Goal: Transaction & Acquisition: Purchase product/service

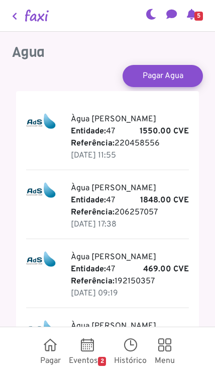
click at [152, 141] on p "Referência: 220458556" at bounding box center [130, 143] width 119 height 12
click at [137, 141] on p "Referência: 220458556" at bounding box center [130, 143] width 119 height 12
click at [94, 155] on p "[DATE] 11:55" at bounding box center [130, 155] width 119 height 12
click at [121, 138] on p "Referência: 220458556" at bounding box center [130, 143] width 119 height 12
click at [196, 18] on span "5" at bounding box center [199, 16] width 9 height 9
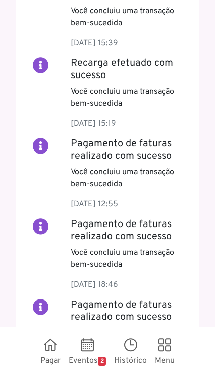
scroll to position [420, 0]
click at [155, 142] on h5 "Pagamento de faturas realizado com sucesso" at bounding box center [130, 150] width 119 height 24
click at [154, 145] on h5 "Pagamento de faturas realizado com sucesso" at bounding box center [130, 150] width 119 height 24
click at [44, 346] on icon at bounding box center [50, 348] width 13 height 10
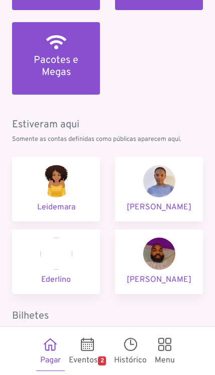
click at [138, 355] on link "Histórico" at bounding box center [130, 351] width 41 height 40
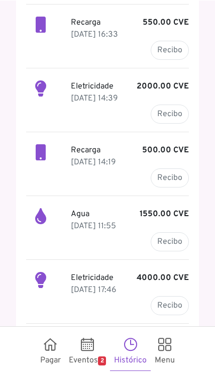
scroll to position [266, 0]
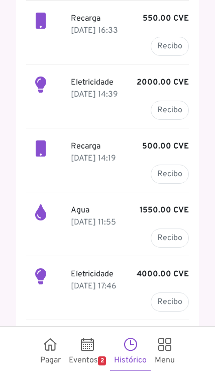
click at [175, 225] on p "01 Jul 2025, 11:55" at bounding box center [130, 222] width 119 height 12
click at [174, 237] on link "Recibo" at bounding box center [170, 237] width 38 height 19
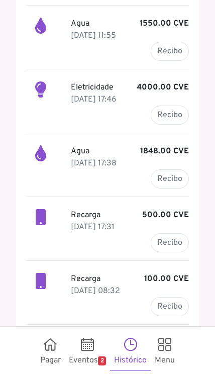
scroll to position [470, 0]
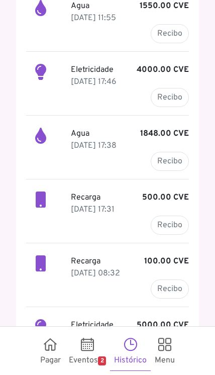
click at [169, 162] on link "Recibo" at bounding box center [170, 161] width 38 height 19
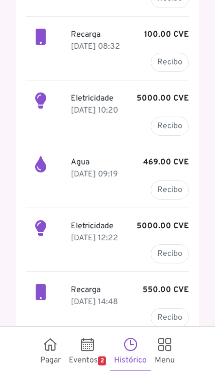
scroll to position [697, 0]
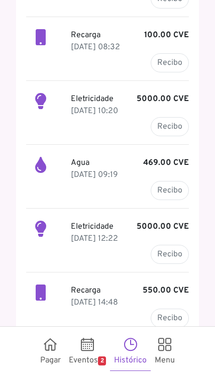
click at [170, 190] on link "Recibo" at bounding box center [170, 190] width 38 height 19
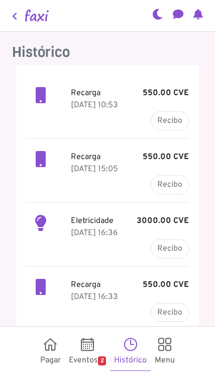
scroll to position [0, 0]
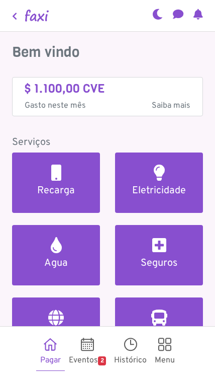
click at [64, 256] on link "Agua" at bounding box center [56, 255] width 88 height 60
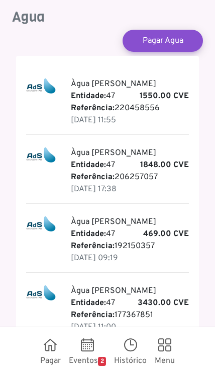
scroll to position [35, 0]
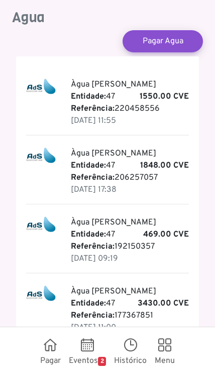
click at [110, 297] on p "Entidade: 47" at bounding box center [130, 303] width 119 height 12
click at [174, 297] on b "3430.00 CVE" at bounding box center [163, 303] width 51 height 12
click at [134, 353] on link "Histórico" at bounding box center [130, 351] width 41 height 40
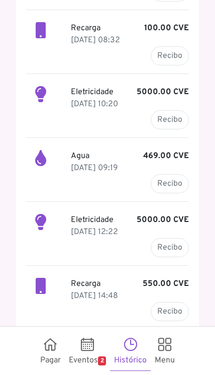
scroll to position [703, 0]
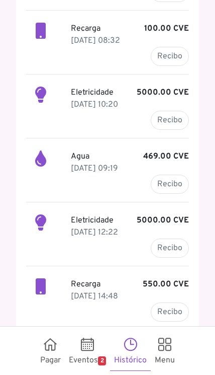
click at [57, 343] on link "Carregar Mais" at bounding box center [51, 348] width 50 height 10
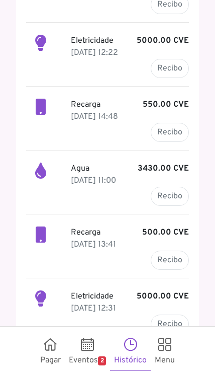
scroll to position [41, 0]
click at [170, 187] on link "Recibo" at bounding box center [170, 196] width 38 height 19
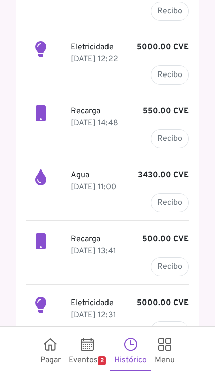
click at [50, 355] on link "Pagar" at bounding box center [50, 351] width 29 height 40
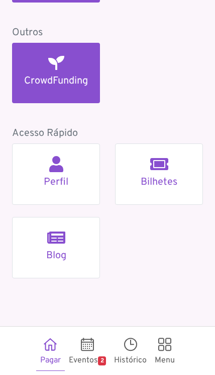
scroll to position [834, 0]
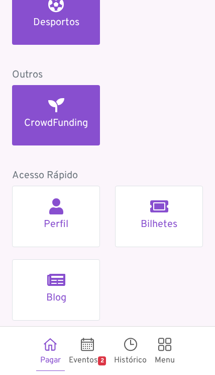
click at [132, 343] on icon at bounding box center [130, 347] width 13 height 10
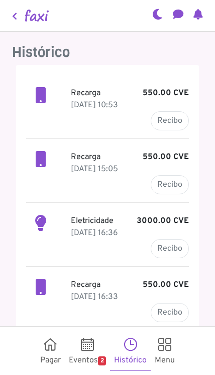
click at [162, 347] on icon at bounding box center [164, 347] width 13 height 10
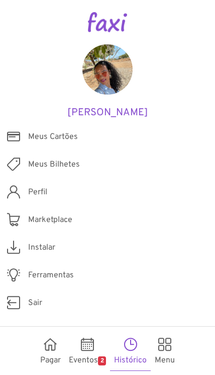
click at [37, 195] on span "Perfil" at bounding box center [37, 192] width 19 height 12
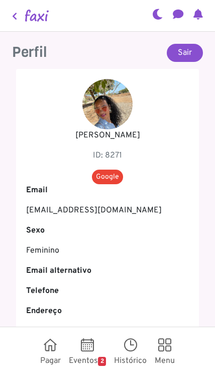
click at [41, 355] on link "Pagar" at bounding box center [50, 351] width 29 height 40
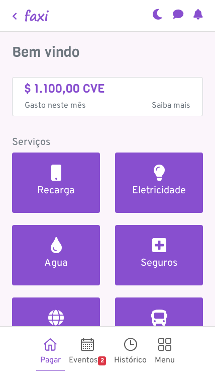
click at [65, 257] on h5 "Agua" at bounding box center [56, 263] width 64 height 12
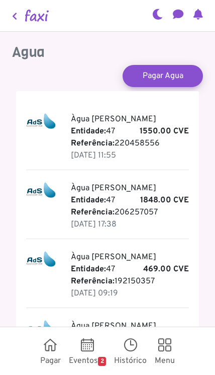
click at [171, 65] on link "Pagar Agua" at bounding box center [163, 76] width 80 height 22
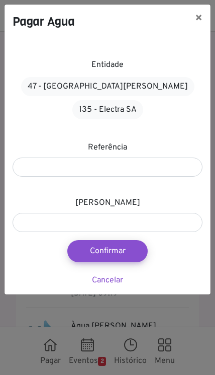
click at [75, 90] on link "47 - Àgua de Santiago" at bounding box center [108, 86] width 174 height 19
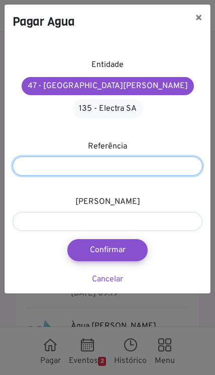
click at [92, 156] on input "number" at bounding box center [108, 165] width 190 height 19
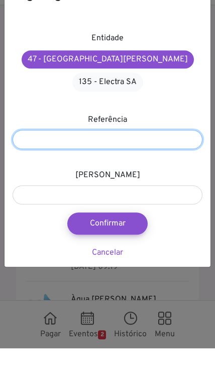
type input "*********"
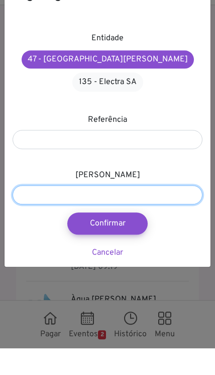
click at [24, 212] on input "number" at bounding box center [108, 221] width 190 height 19
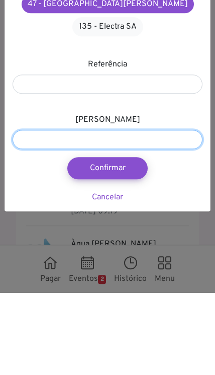
type input "****"
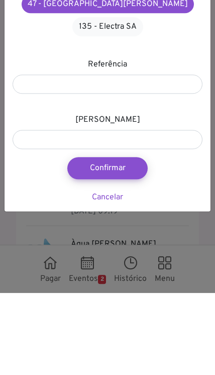
click at [113, 239] on button "Confirmar" at bounding box center [107, 250] width 80 height 22
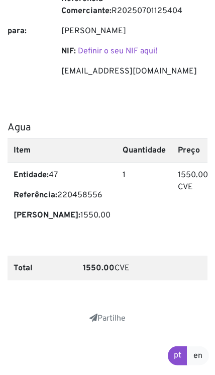
scroll to position [401, 0]
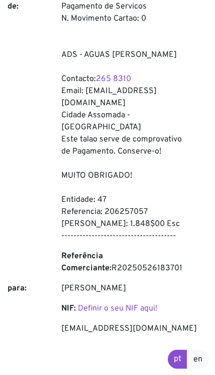
scroll to position [139, 0]
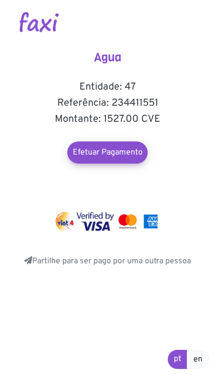
click at [113, 160] on link "Efetuar Pagamento" at bounding box center [107, 152] width 80 height 22
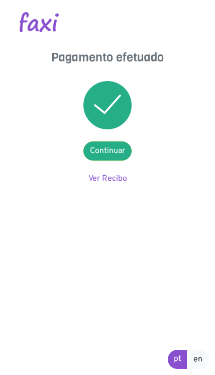
click at [117, 176] on link "Ver Recibo" at bounding box center [108, 179] width 39 height 10
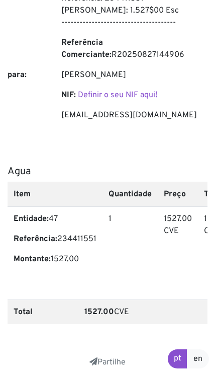
scroll to position [360, 0]
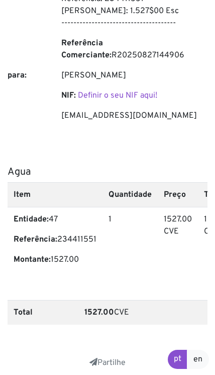
click at [21, 82] on div "para:" at bounding box center [27, 99] width 54 height 60
click at [63, 69] on p "[PERSON_NAME]" at bounding box center [134, 75] width 146 height 12
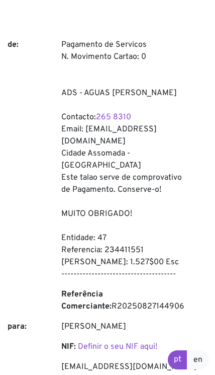
scroll to position [109, 0]
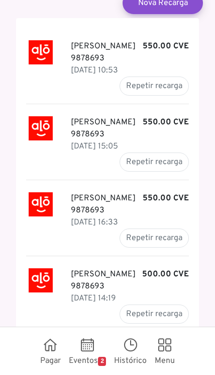
scroll to position [80, 0]
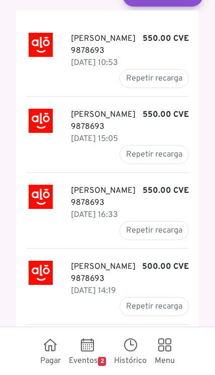
click at [49, 356] on link "Pagar" at bounding box center [50, 351] width 29 height 40
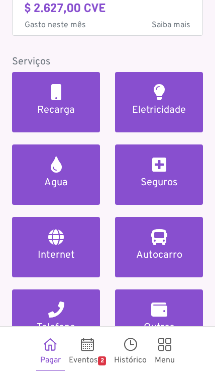
click at [58, 159] on h2 at bounding box center [56, 164] width 11 height 16
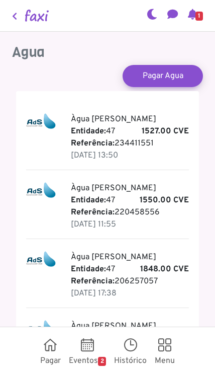
click at [164, 71] on link "Pagar Agua" at bounding box center [163, 76] width 80 height 22
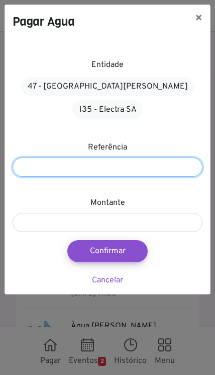
click at [40, 157] on input "number" at bounding box center [108, 166] width 190 height 19
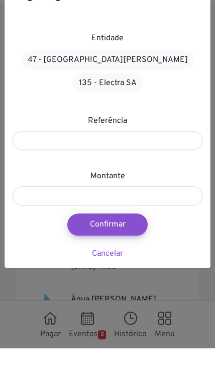
click at [35, 77] on link "47 - Àgua de Santiago" at bounding box center [108, 86] width 174 height 19
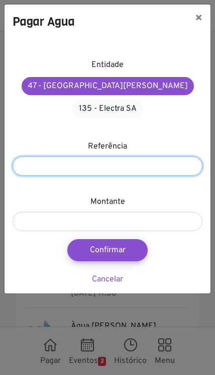
click at [43, 156] on input "number" at bounding box center [108, 165] width 190 height 19
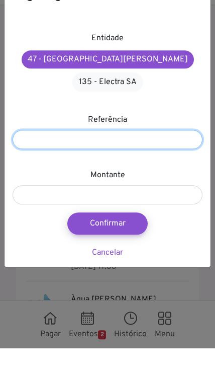
type input "*********"
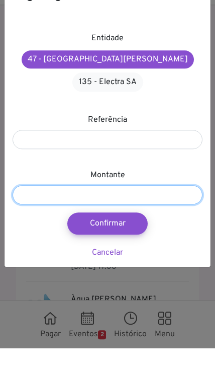
click at [58, 212] on input "number" at bounding box center [108, 221] width 190 height 19
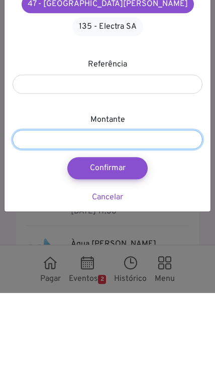
type input "****"
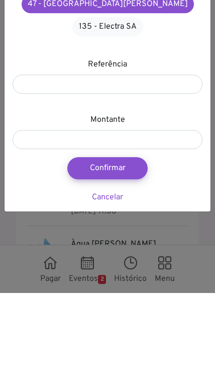
click at [103, 239] on button "Confirmar" at bounding box center [107, 250] width 80 height 22
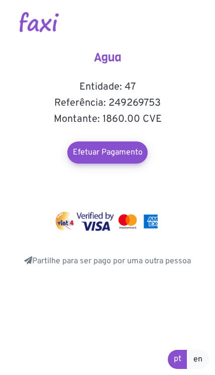
click at [83, 154] on link "Efetuar Pagamento" at bounding box center [107, 152] width 80 height 22
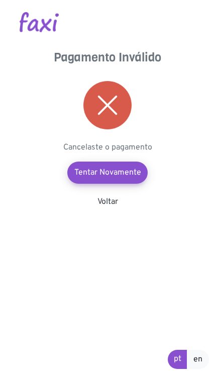
click at [133, 170] on link "Tentar Novamente" at bounding box center [107, 172] width 80 height 22
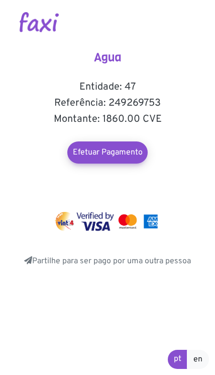
click at [90, 153] on link "Efetuar Pagamento" at bounding box center [107, 152] width 80 height 22
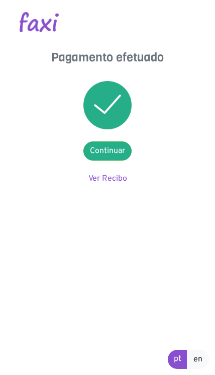
click at [114, 182] on link "Ver Recibo" at bounding box center [108, 179] width 39 height 10
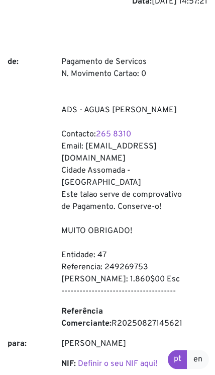
scroll to position [91, 0]
